Goal: Information Seeking & Learning: Learn about a topic

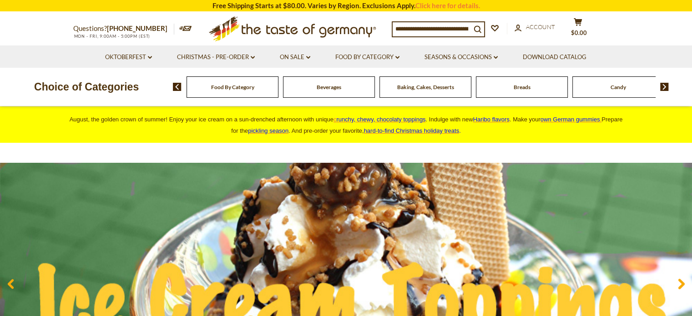
click at [442, 29] on input at bounding box center [432, 28] width 78 height 13
type input "***"
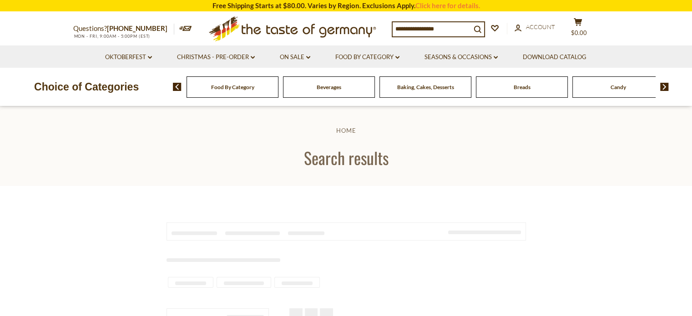
type input "***"
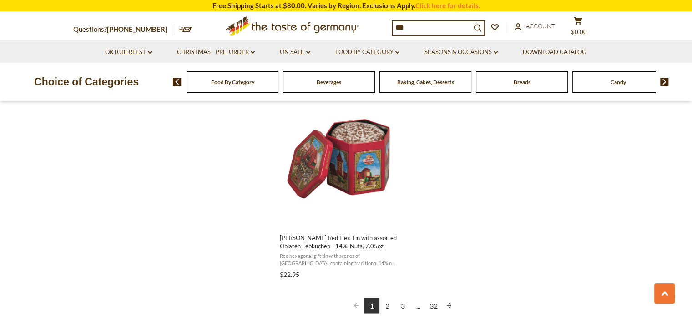
scroll to position [1697, 0]
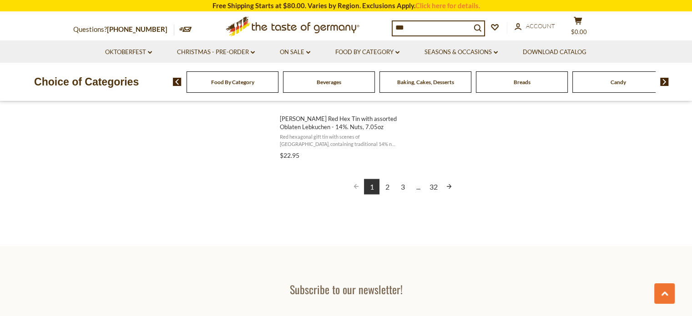
click at [388, 188] on link "2" at bounding box center [387, 186] width 15 height 15
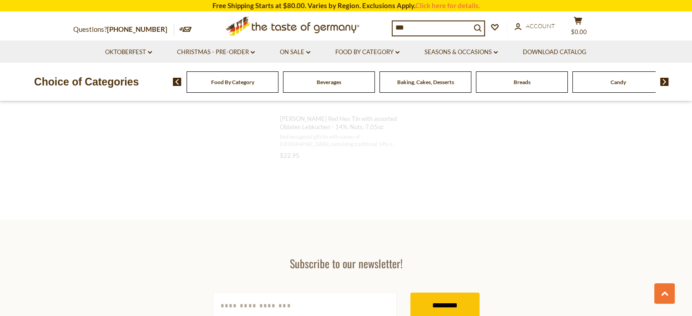
scroll to position [762, 0]
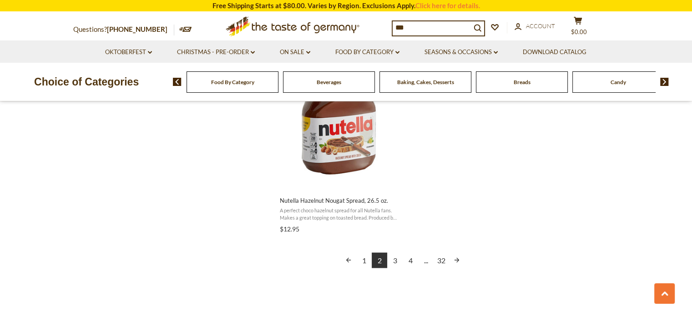
scroll to position [1616, 0]
click at [398, 265] on link "3" at bounding box center [394, 259] width 15 height 15
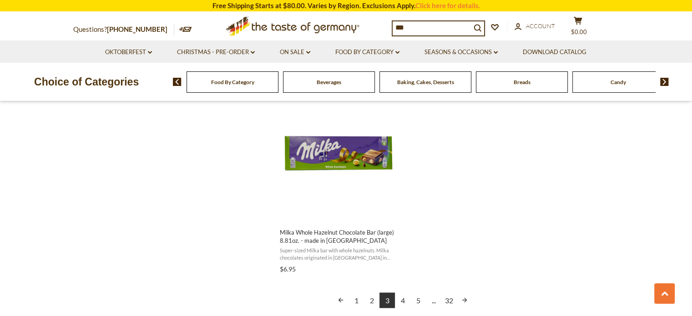
scroll to position [1584, 0]
click at [400, 296] on link "4" at bounding box center [402, 299] width 15 height 15
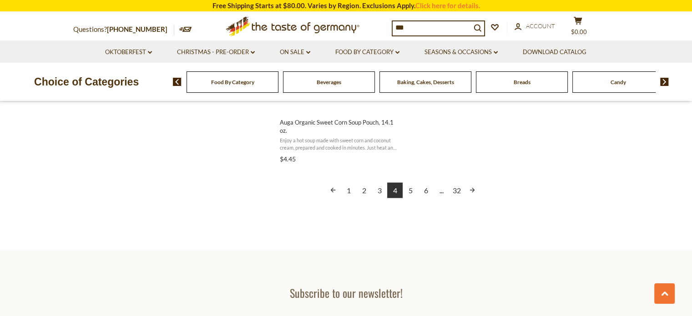
scroll to position [1711, 0]
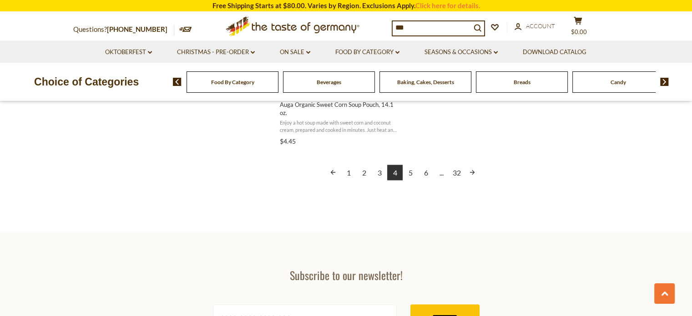
click at [413, 170] on link "5" at bounding box center [410, 172] width 15 height 15
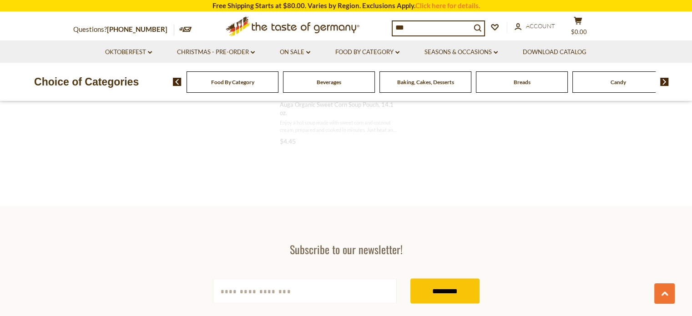
scroll to position [742, 0]
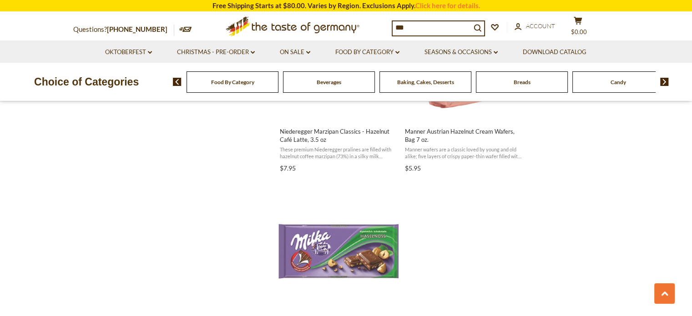
scroll to position [1656, 0]
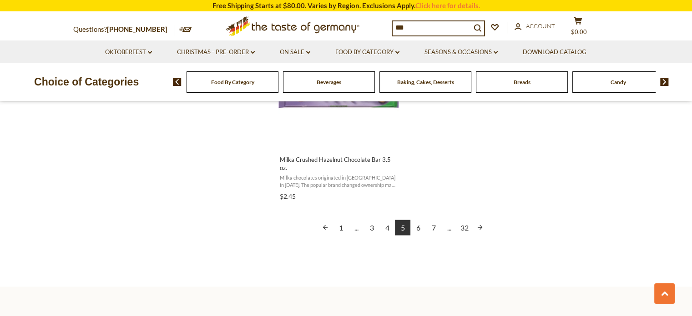
click at [419, 229] on link "6" at bounding box center [418, 227] width 15 height 15
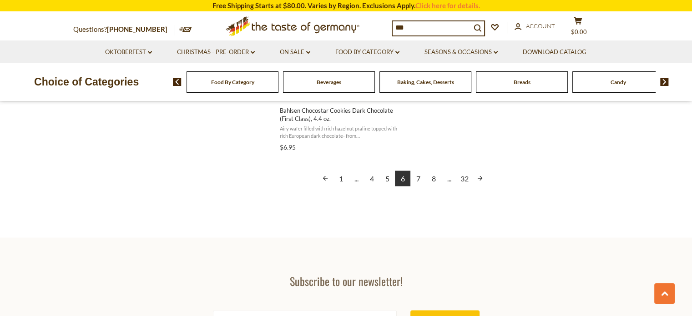
scroll to position [1759, 0]
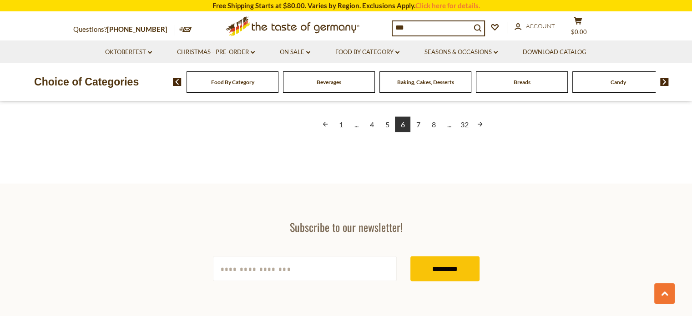
click at [421, 127] on link "7" at bounding box center [418, 124] width 15 height 15
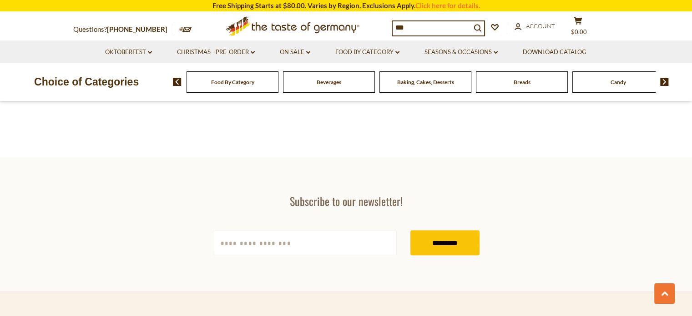
scroll to position [654, 0]
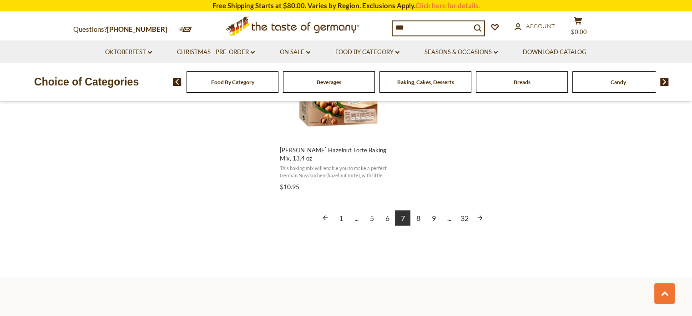
scroll to position [1695, 0]
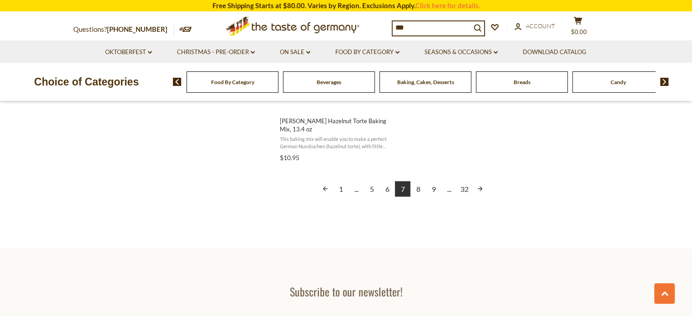
click at [420, 189] on link "8" at bounding box center [418, 188] width 15 height 15
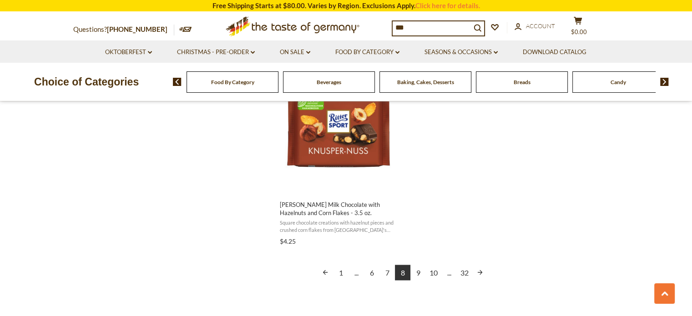
scroll to position [1612, 0]
click at [416, 270] on link "9" at bounding box center [418, 272] width 15 height 15
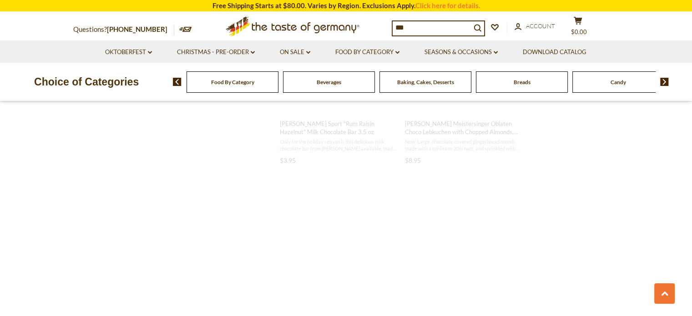
scroll to position [599, 0]
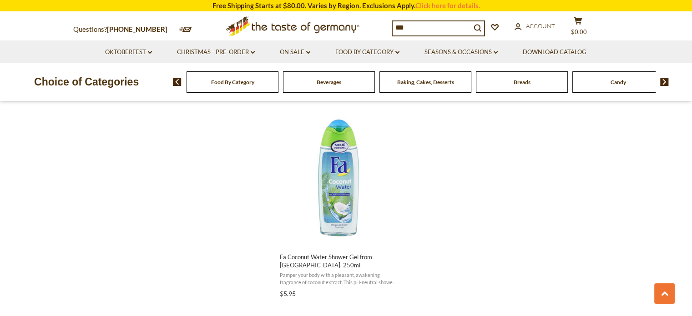
scroll to position [1609, 0]
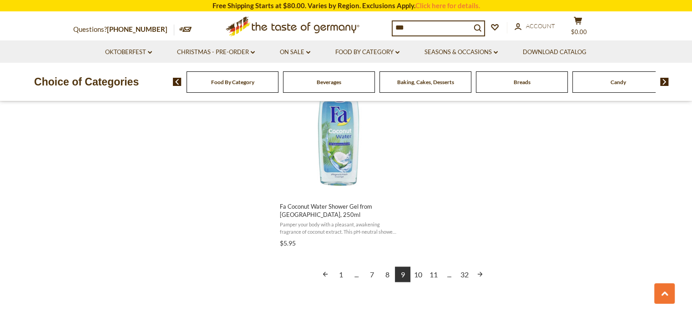
click at [417, 273] on link "10" at bounding box center [418, 274] width 15 height 15
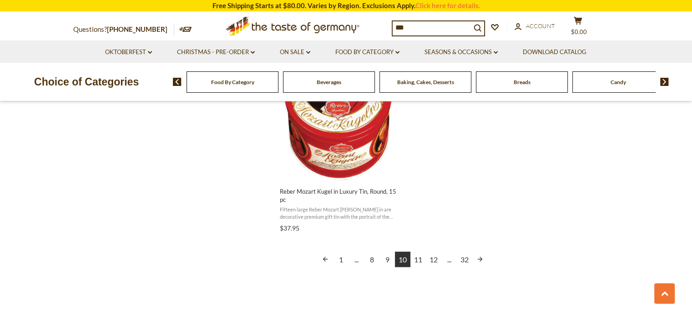
scroll to position [1628, 0]
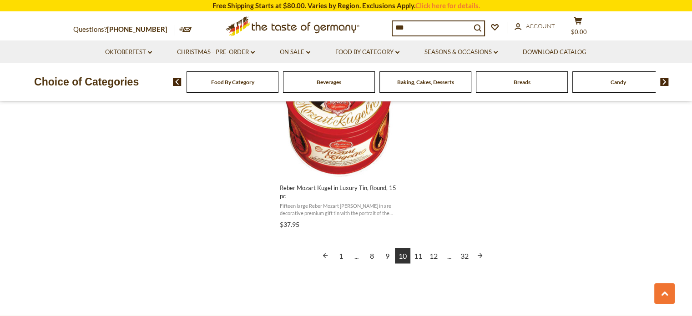
click at [422, 256] on link "11" at bounding box center [418, 255] width 15 height 15
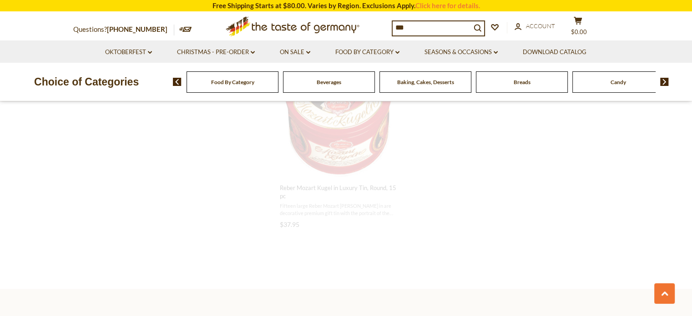
scroll to position [744, 0]
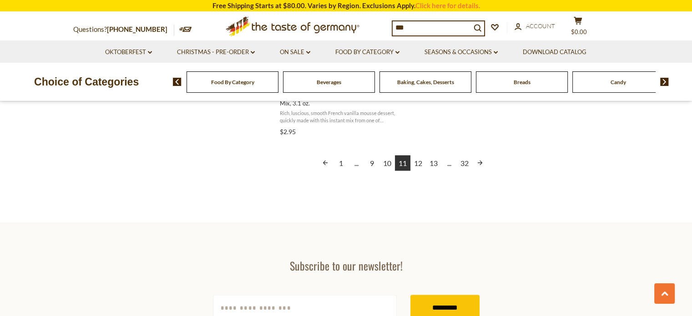
scroll to position [1746, 0]
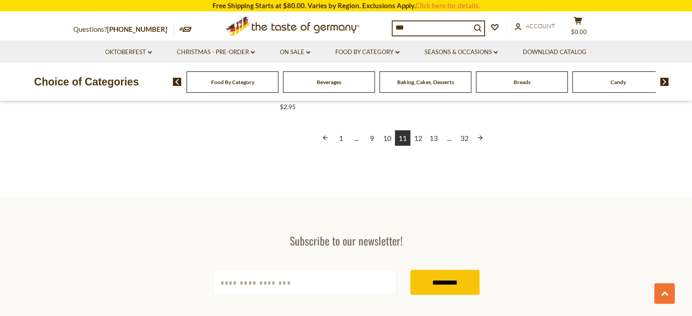
click at [420, 140] on link "12" at bounding box center [418, 138] width 15 height 15
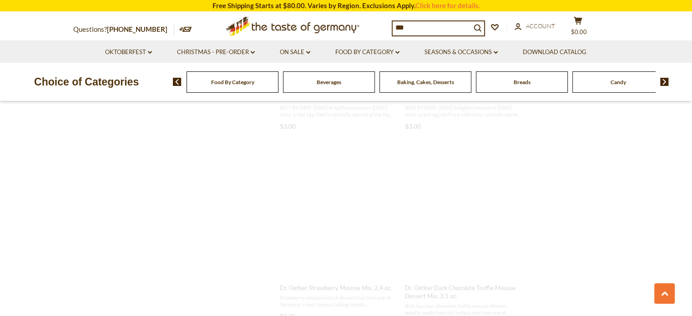
scroll to position [564, 0]
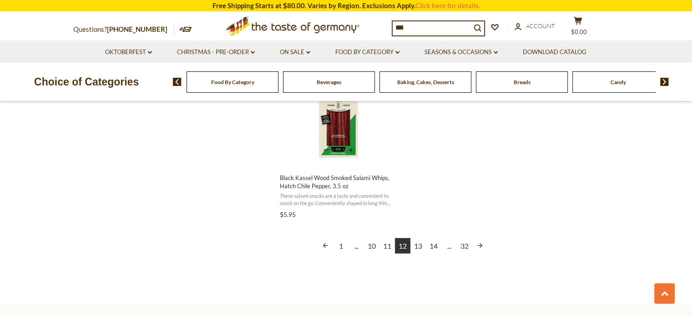
scroll to position [1639, 0]
click at [420, 249] on link "13" at bounding box center [418, 245] width 15 height 15
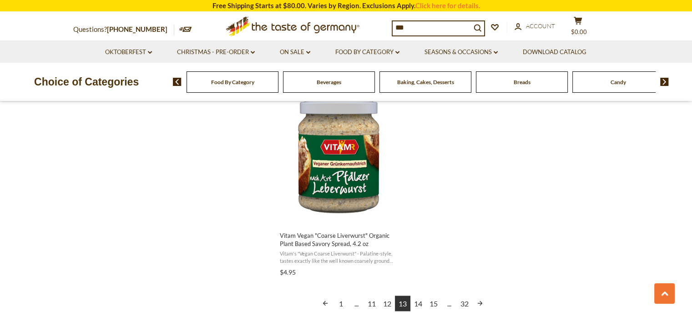
scroll to position [1583, 0]
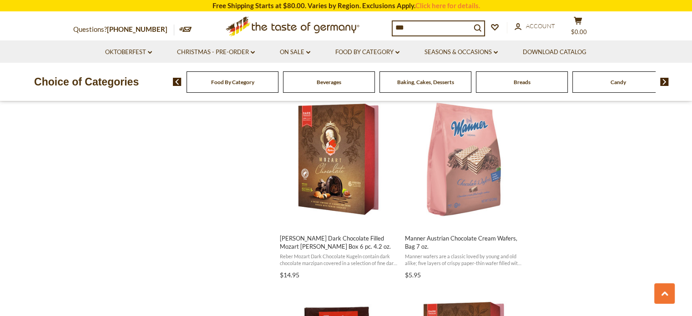
scroll to position [762, 0]
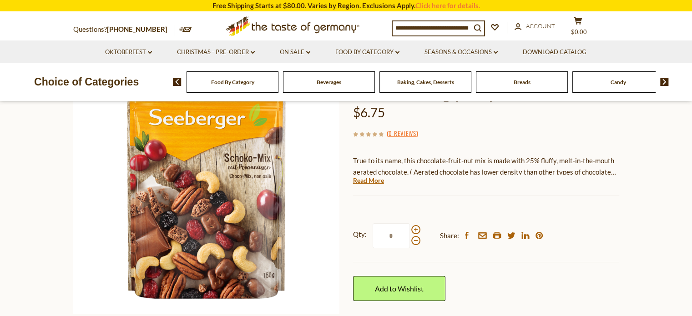
scroll to position [107, 0]
click at [371, 179] on link "Read More" at bounding box center [368, 180] width 31 height 9
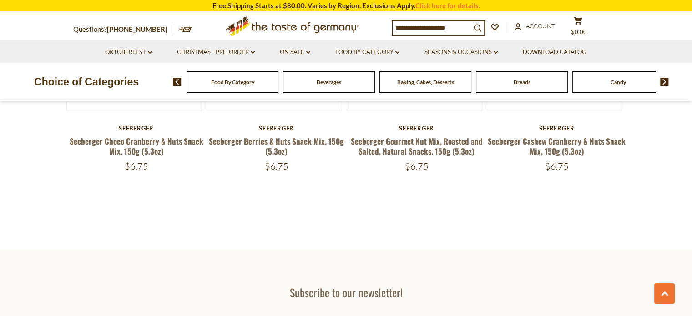
scroll to position [1630, 0]
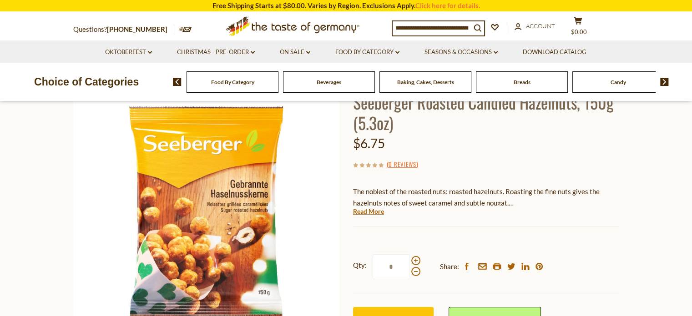
scroll to position [76, 0]
click at [376, 211] on link "Read More" at bounding box center [368, 211] width 31 height 9
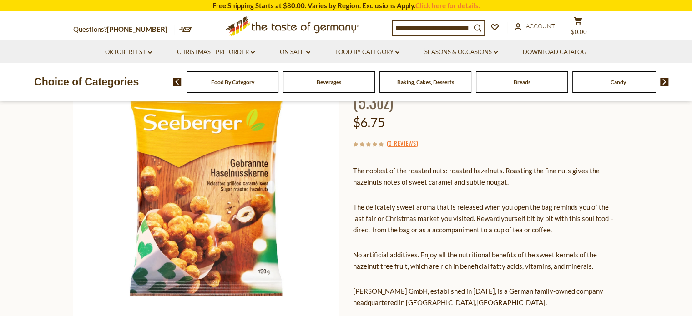
scroll to position [105, 0]
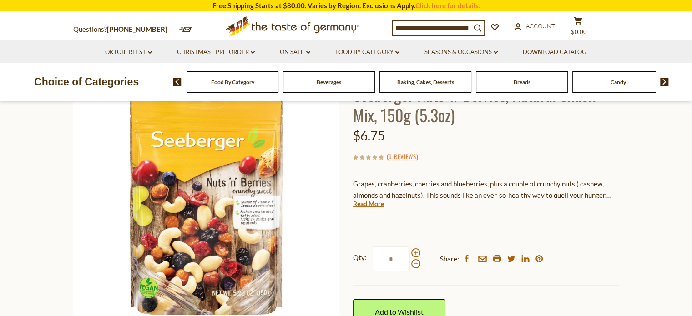
scroll to position [84, 0]
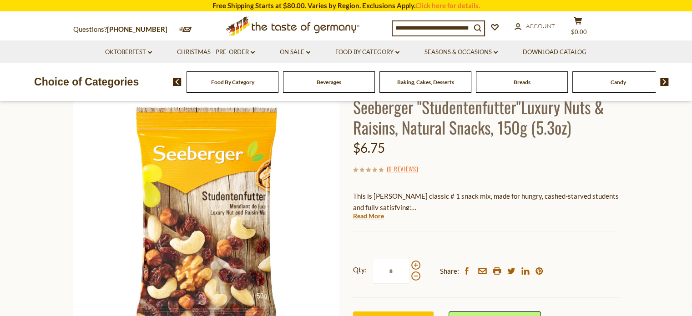
scroll to position [107, 0]
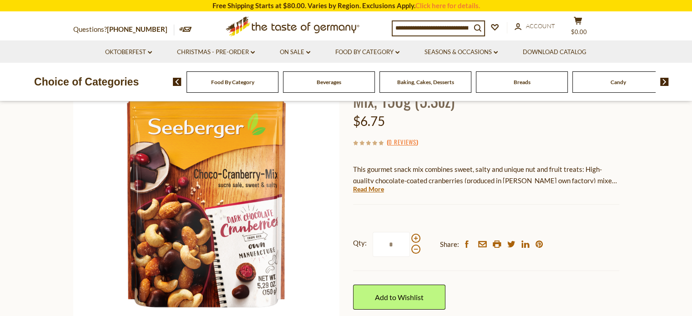
scroll to position [98, 0]
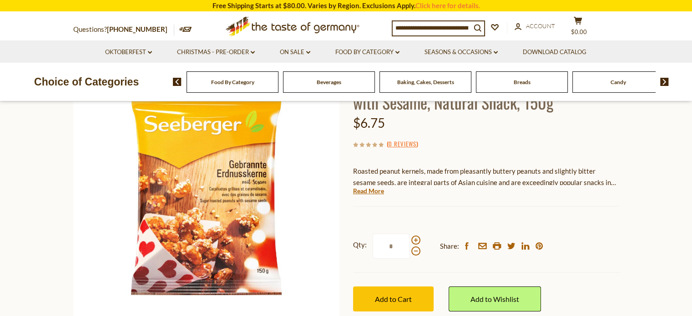
scroll to position [97, 0]
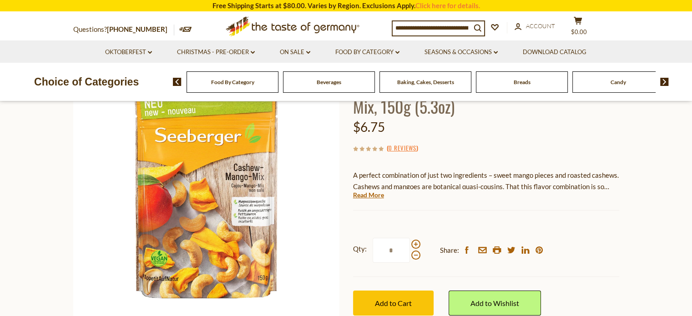
scroll to position [104, 0]
